Goal: Information Seeking & Learning: Learn about a topic

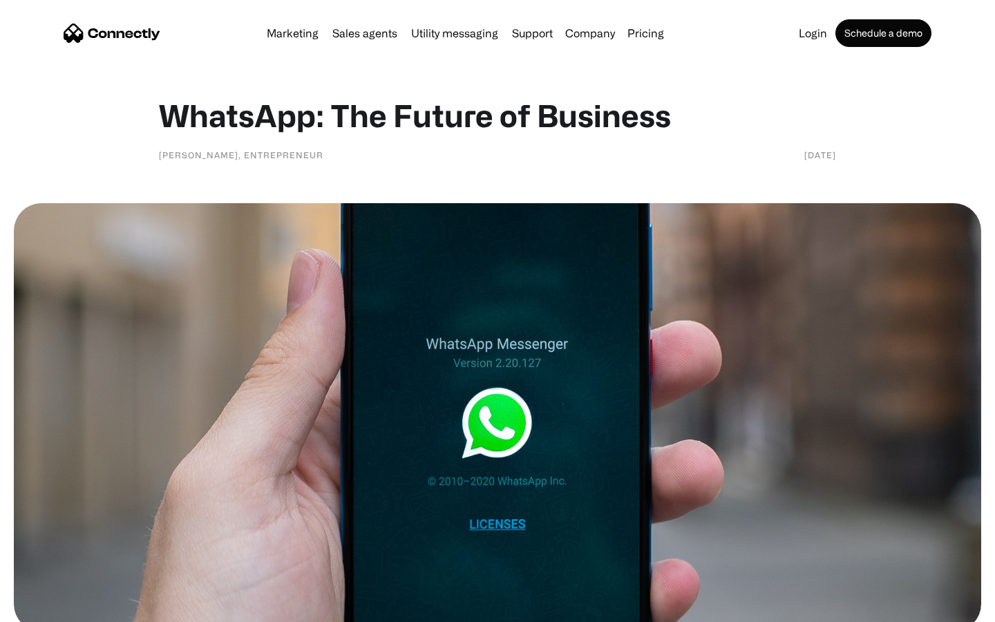
scroll to position [776, 0]
